Goal: Information Seeking & Learning: Compare options

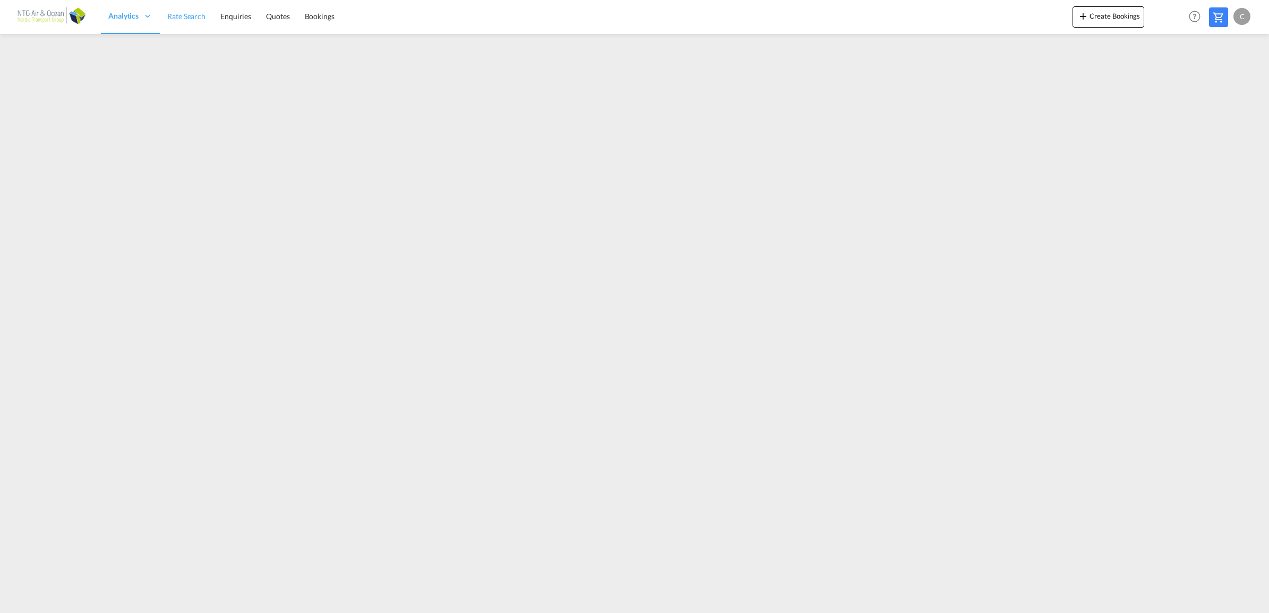
click at [173, 13] on span "Rate Search" at bounding box center [186, 16] width 38 height 9
click at [181, 20] on span "Rate Search" at bounding box center [186, 16] width 38 height 9
